Goal: Connect with others: Connect with others

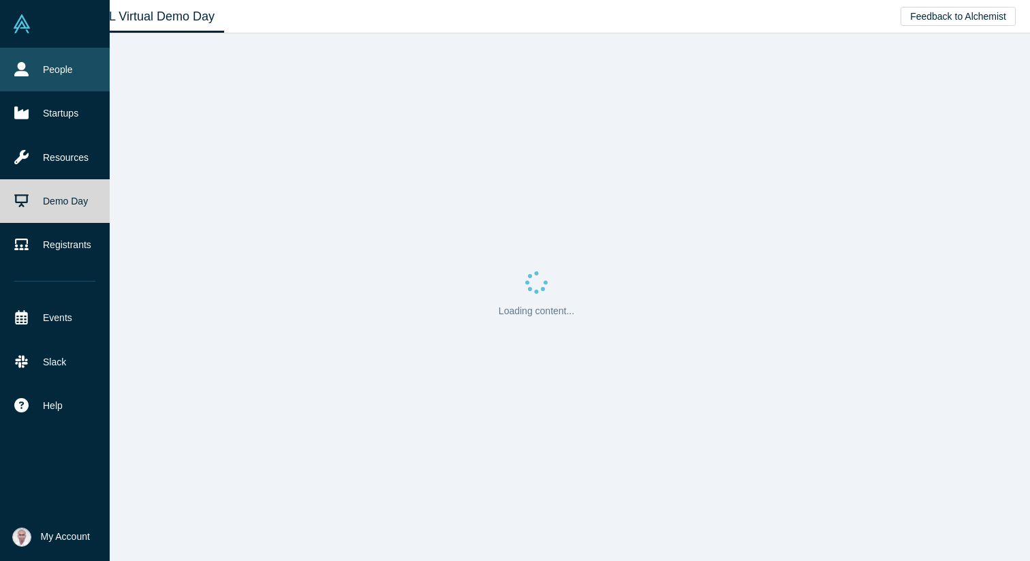
click at [35, 74] on link "People" at bounding box center [55, 70] width 110 height 44
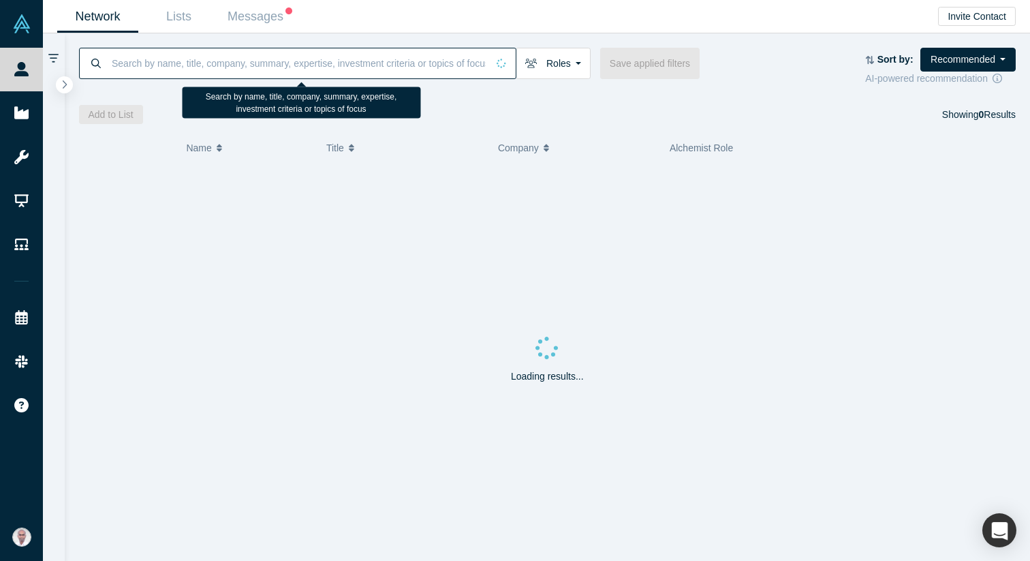
click at [187, 74] on input at bounding box center [298, 63] width 377 height 32
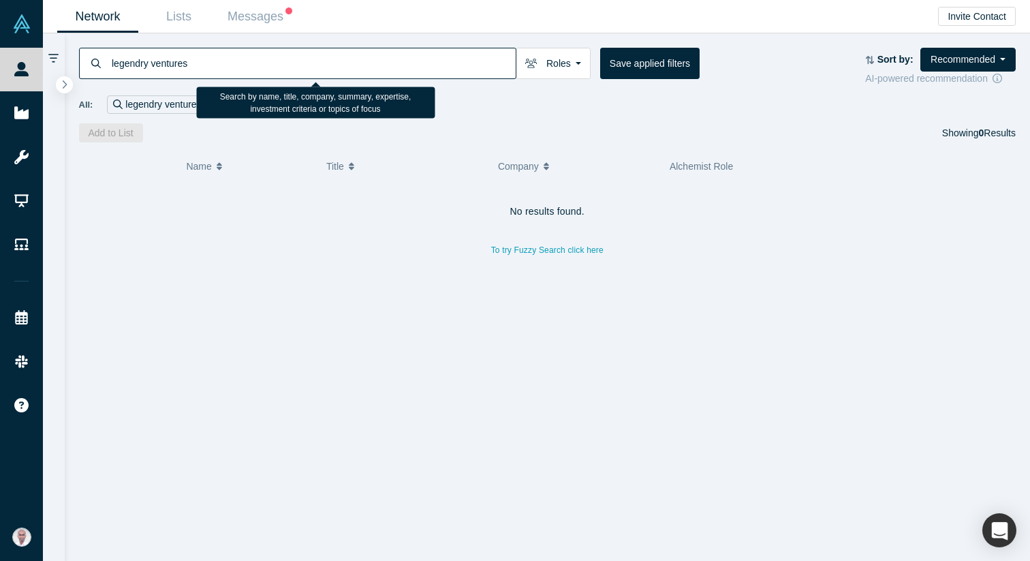
click at [176, 63] on input "legendry ventures" at bounding box center [312, 63] width 405 height 32
type input "legendry"
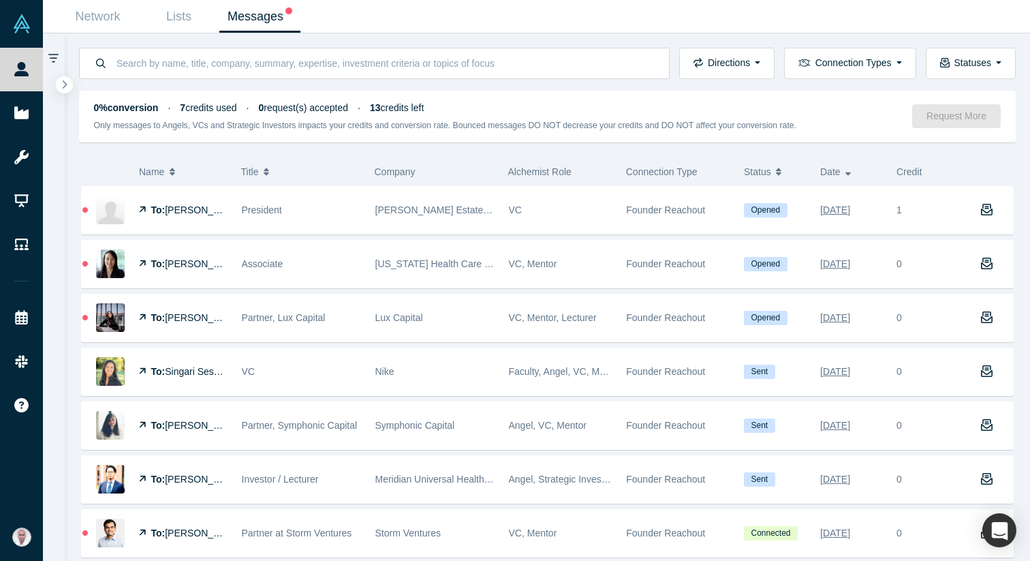
click at [262, 14] on link "Messages" at bounding box center [259, 17] width 81 height 32
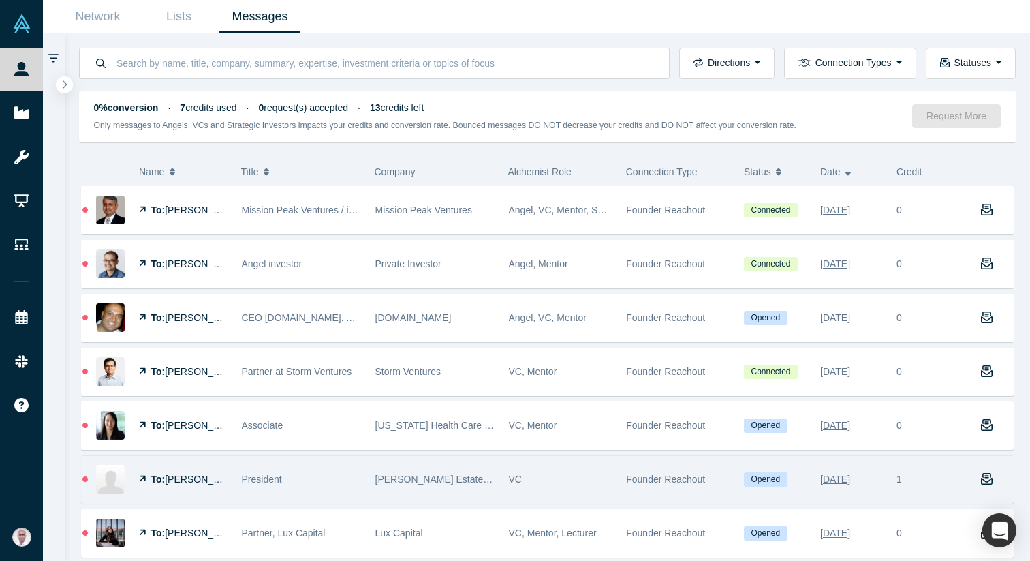
click at [205, 476] on span "Will Jarvis" at bounding box center [204, 478] width 78 height 11
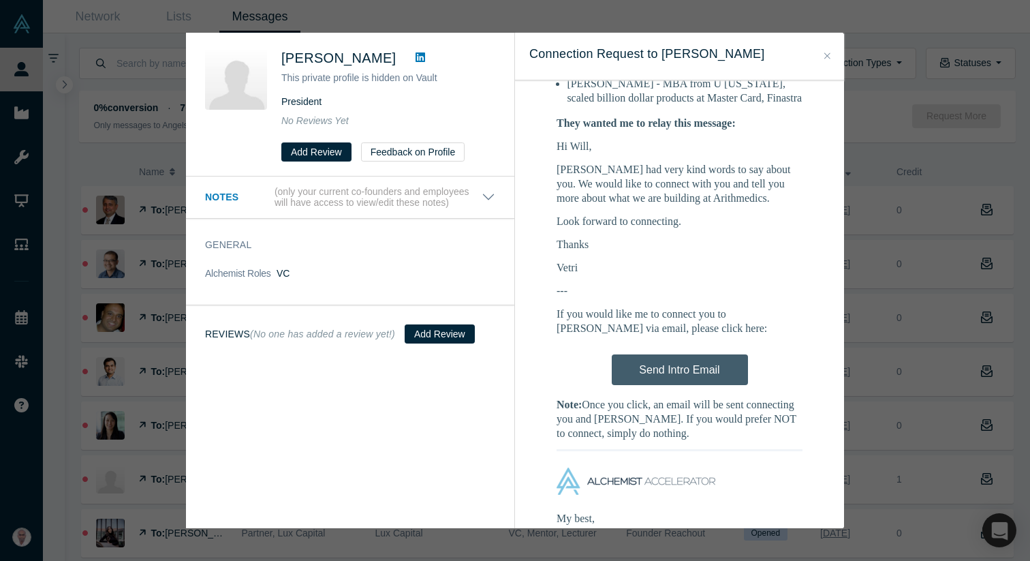
scroll to position [751, 0]
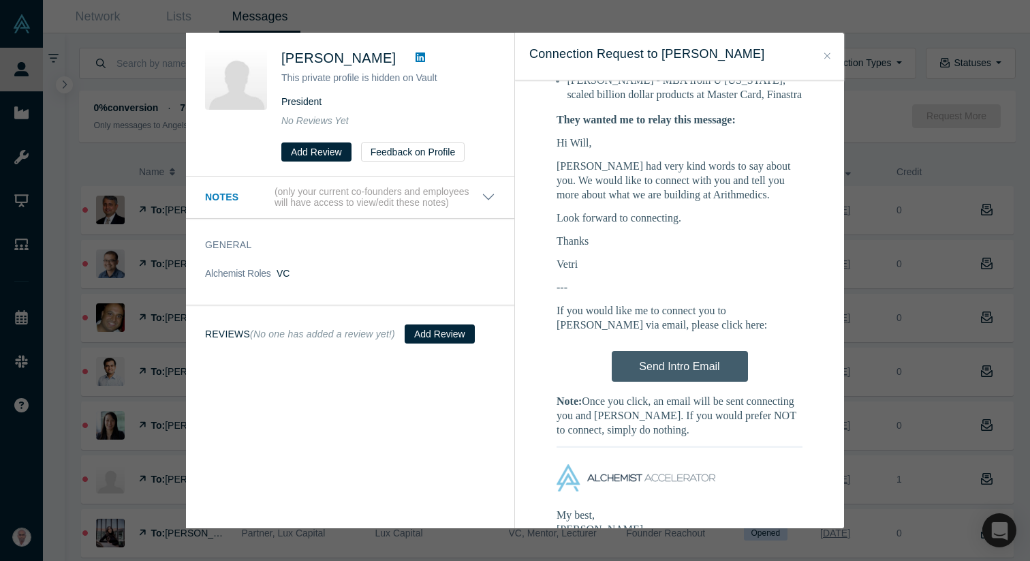
click at [828, 59] on icon "Close" at bounding box center [827, 56] width 6 height 10
